Goal: Information Seeking & Learning: Learn about a topic

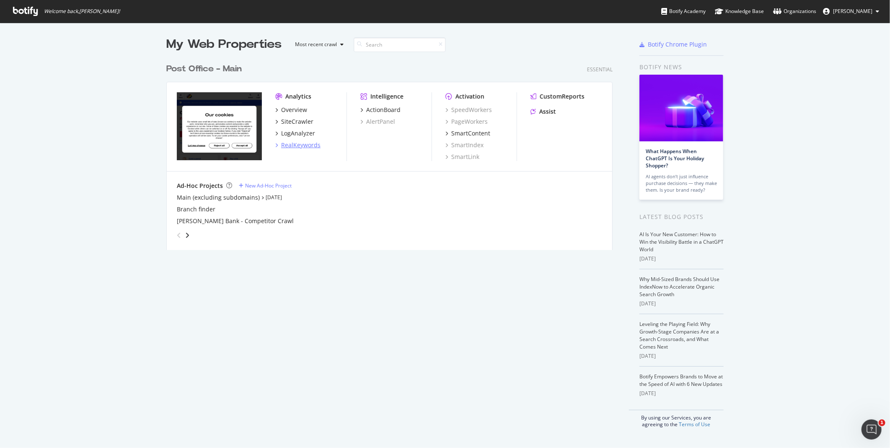
click at [303, 142] on div "RealKeywords" at bounding box center [300, 145] width 39 height 8
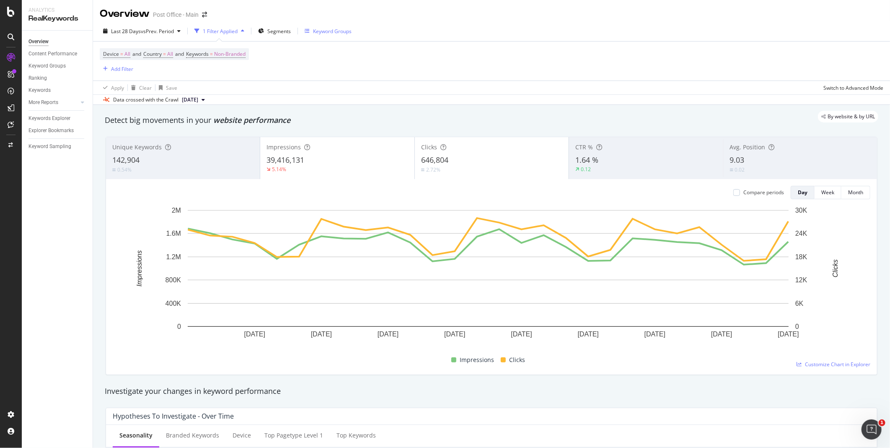
click at [325, 33] on div "Keyword Groups" at bounding box center [332, 31] width 39 height 7
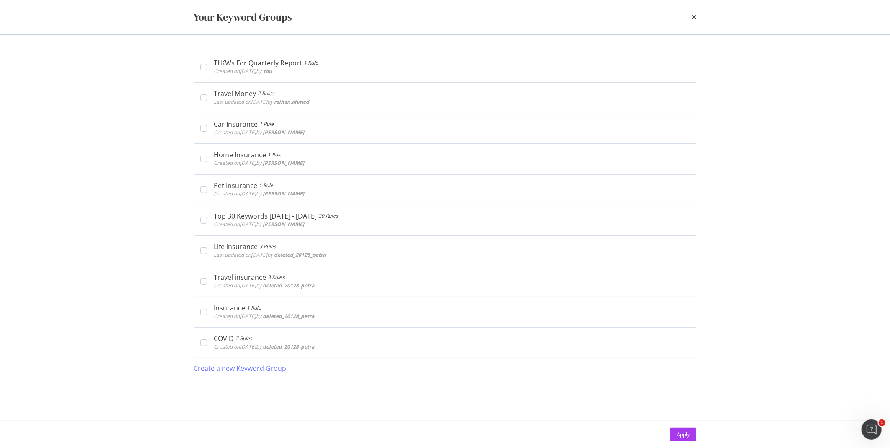
click at [691, 14] on div "Your Keyword Groups" at bounding box center [445, 17] width 503 height 14
click at [694, 18] on icon "times" at bounding box center [693, 17] width 5 height 7
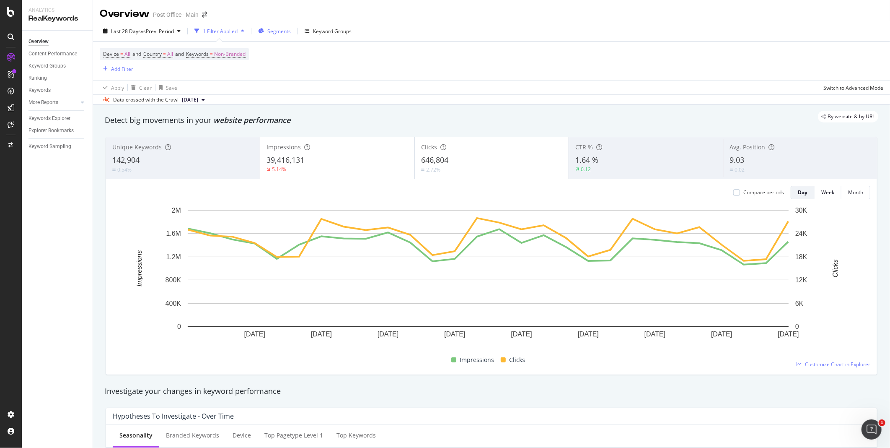
click at [282, 31] on span "Segments" at bounding box center [278, 31] width 23 height 7
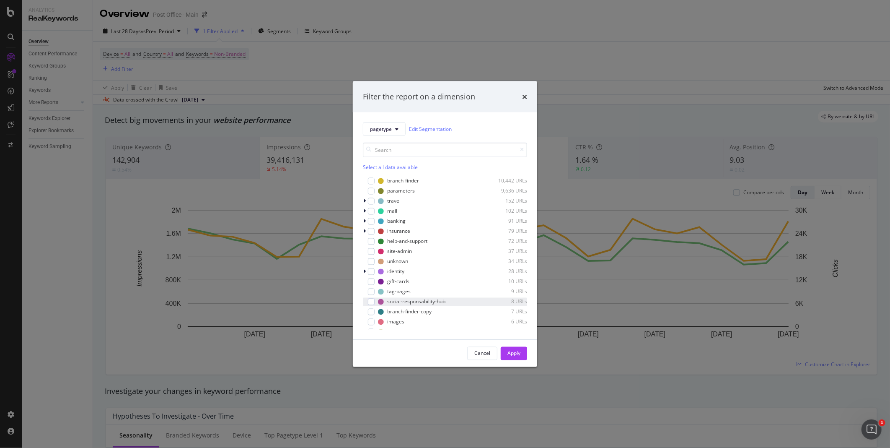
scroll to position [6, 0]
click at [365, 223] on icon "modal" at bounding box center [364, 224] width 3 height 5
click at [378, 307] on div "modal" at bounding box center [376, 305] width 7 height 7
click at [520, 356] on div "Apply" at bounding box center [513, 352] width 13 height 7
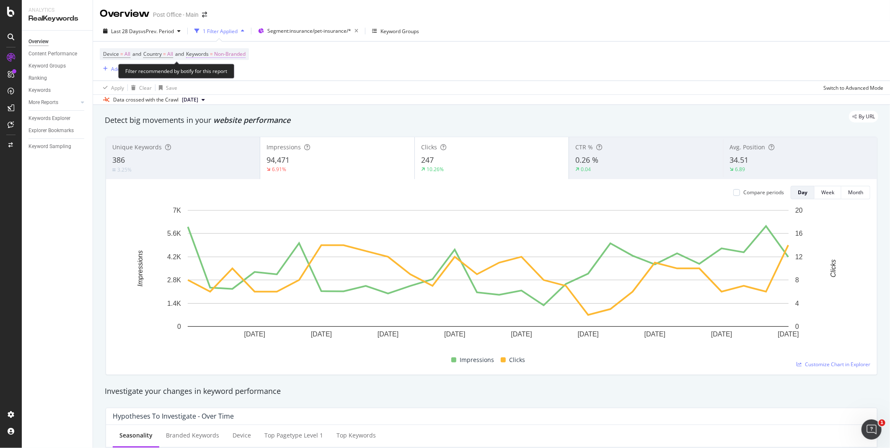
click at [244, 51] on span "Non-Branded" at bounding box center [229, 54] width 31 height 12
click at [230, 75] on span "Non-Branded" at bounding box center [216, 73] width 35 height 7
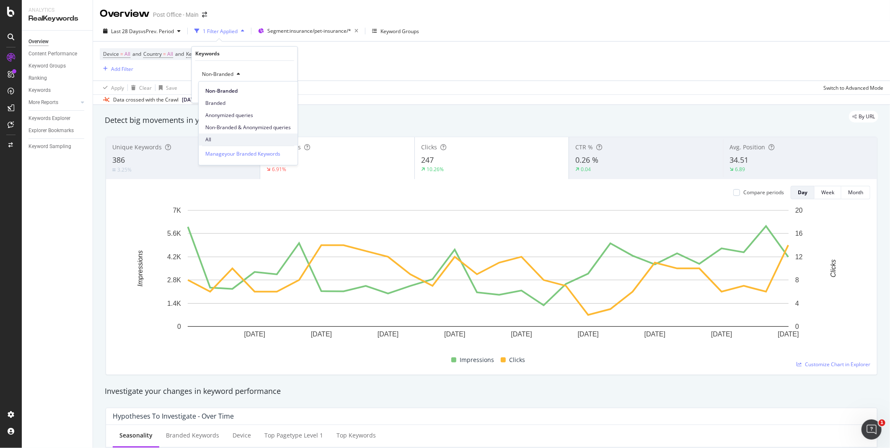
click at [216, 137] on span "All" at bounding box center [247, 140] width 85 height 8
click at [284, 93] on div "Apply" at bounding box center [284, 91] width 13 height 7
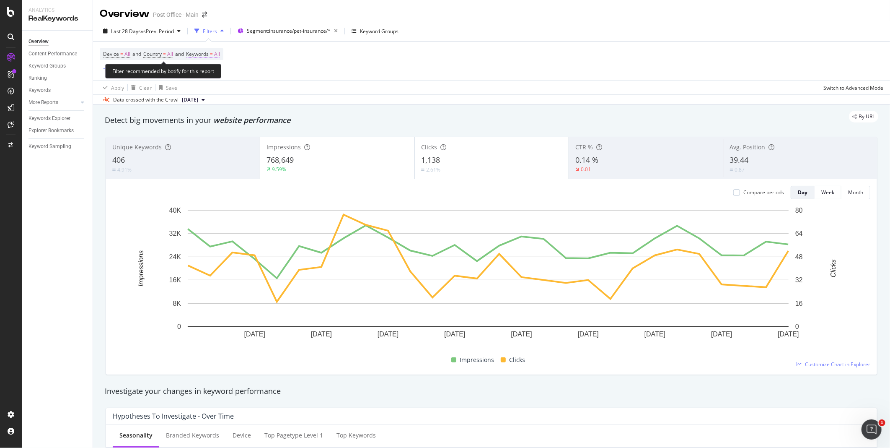
click at [213, 55] on span "=" at bounding box center [211, 53] width 3 height 7
click at [213, 75] on icon "button" at bounding box center [212, 74] width 3 height 5
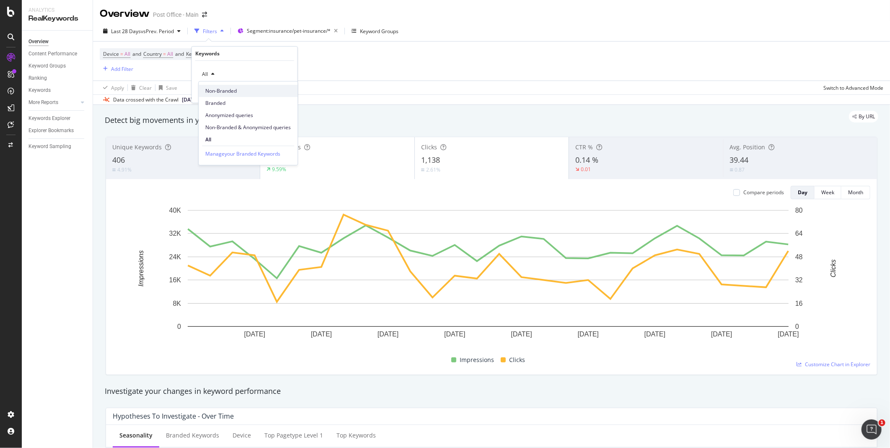
click at [223, 93] on span "Non-Branded" at bounding box center [247, 91] width 85 height 8
click at [286, 88] on div "Apply" at bounding box center [284, 91] width 13 height 7
